Goal: Find specific page/section: Find specific page/section

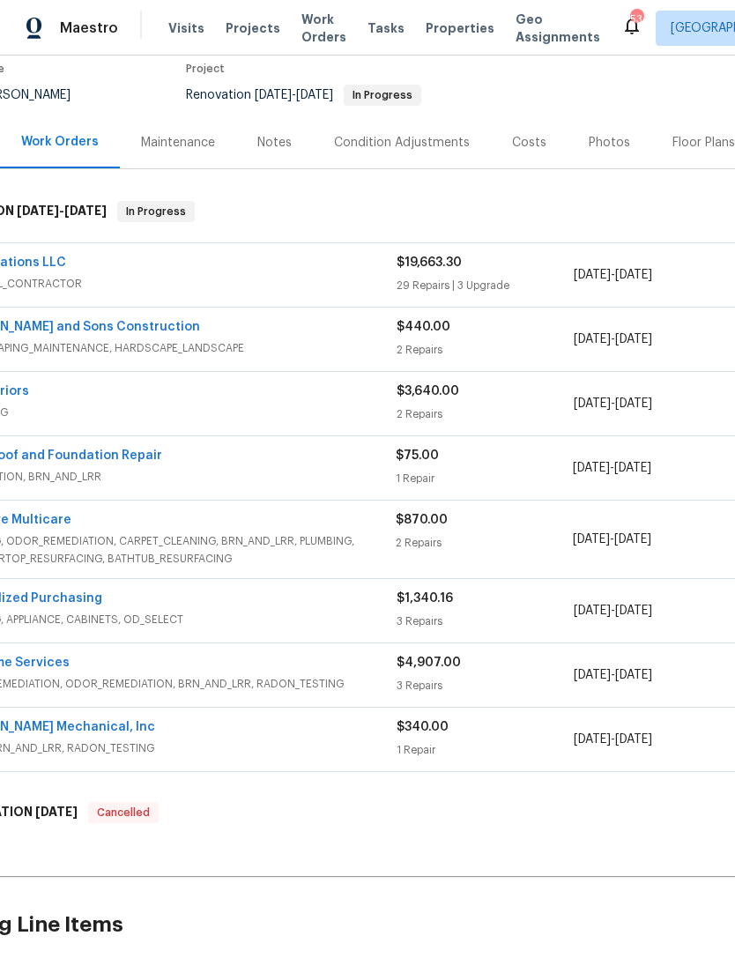
scroll to position [146, 78]
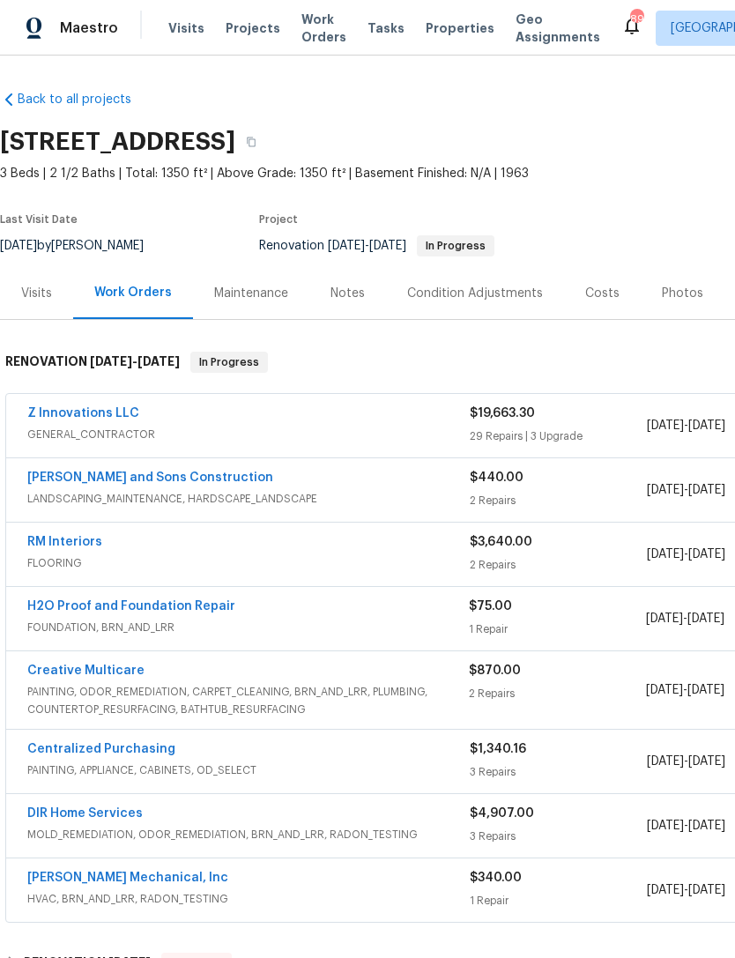
click at [353, 285] on div "Notes" at bounding box center [347, 294] width 34 height 18
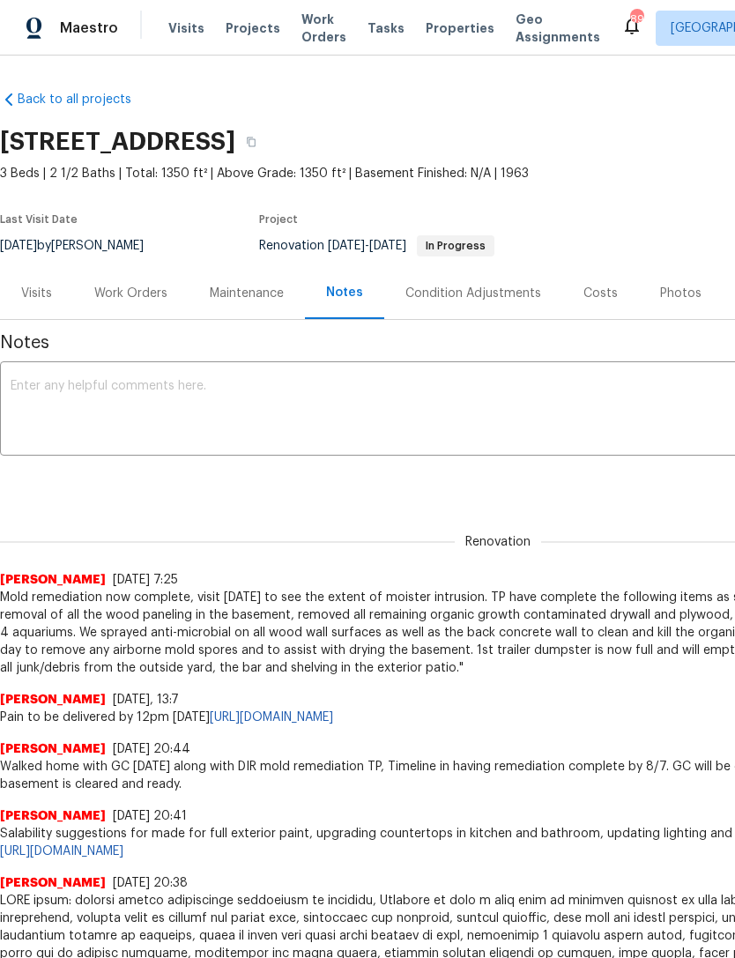
click at [26, 281] on div "Visits" at bounding box center [36, 293] width 73 height 52
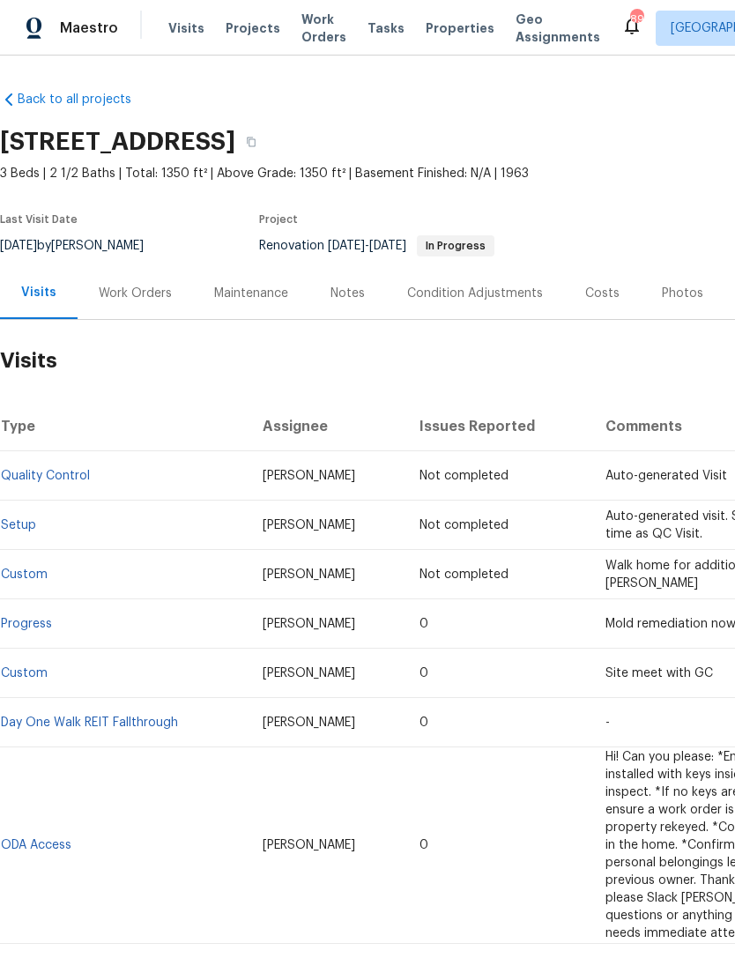
click at [68, 3] on div "Maestro Visits Projects Work Orders Tasks Properties Geo Assignments 89 Atlanta…" at bounding box center [367, 28] width 735 height 56
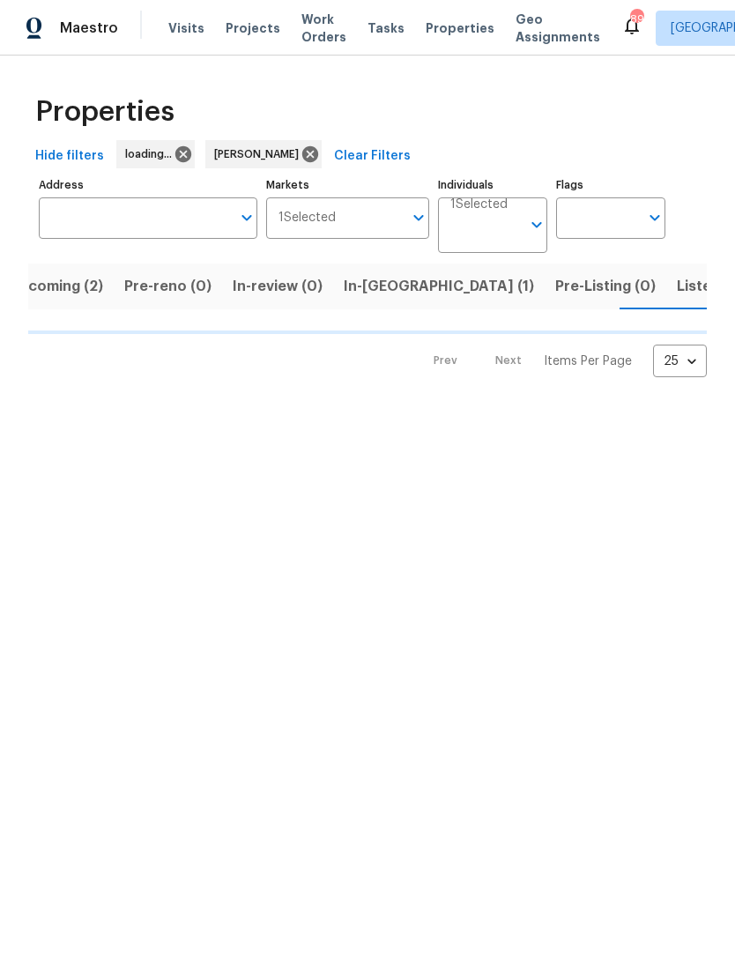
scroll to position [0, 30]
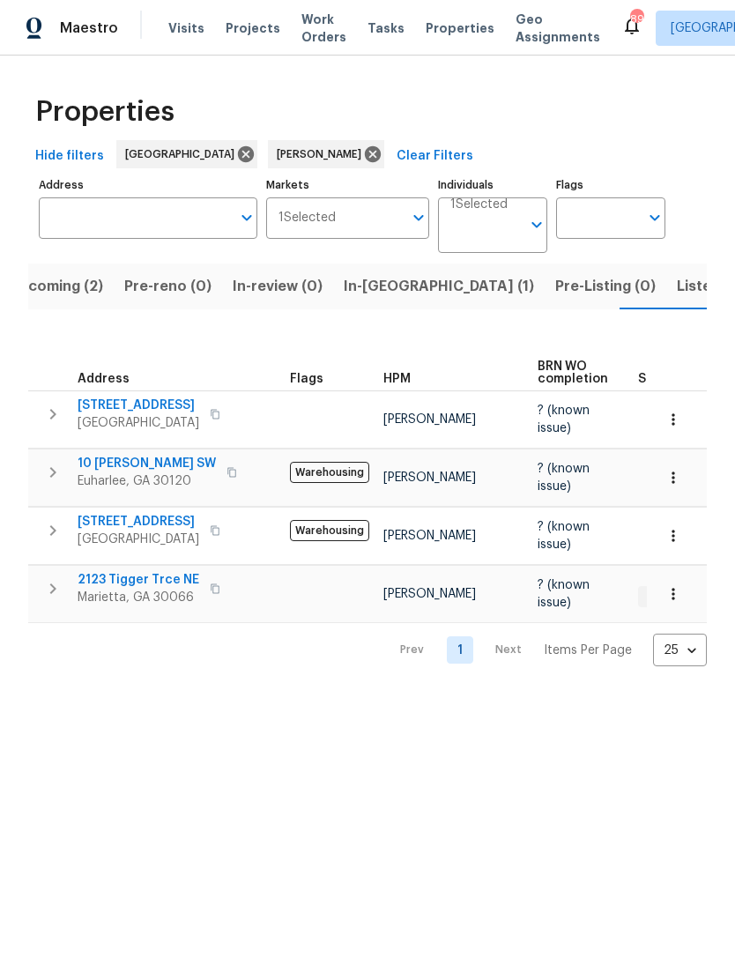
click at [377, 280] on span "In-[GEOGRAPHIC_DATA] (1)" at bounding box center [439, 286] width 190 height 25
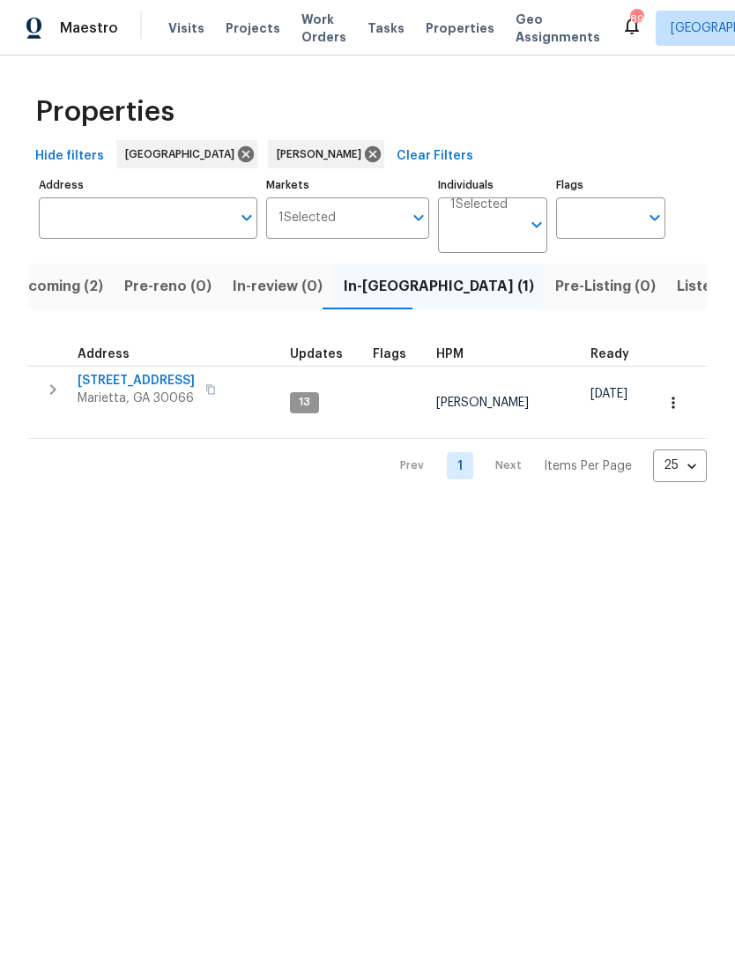
click at [71, 291] on span "Upcoming (2)" at bounding box center [56, 286] width 94 height 25
